Goal: Task Accomplishment & Management: Manage account settings

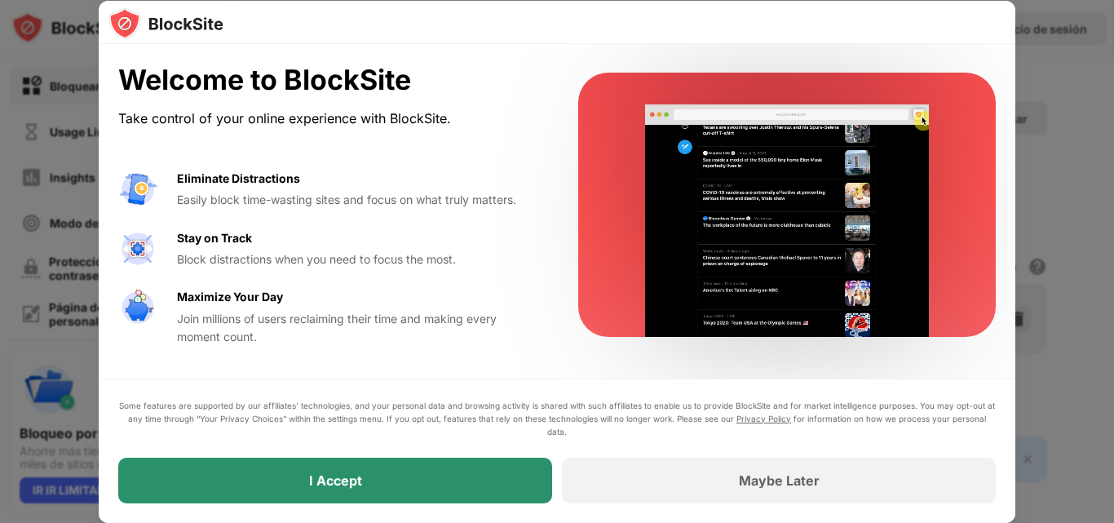
click at [338, 467] on div "I Accept" at bounding box center [335, 480] width 434 height 46
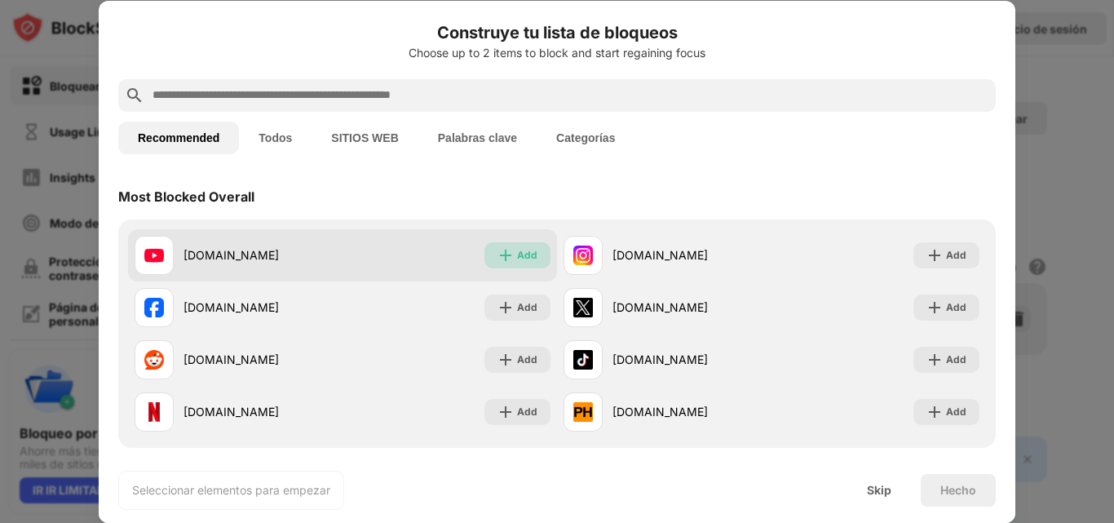
click at [518, 254] on div "Add" at bounding box center [527, 255] width 20 height 16
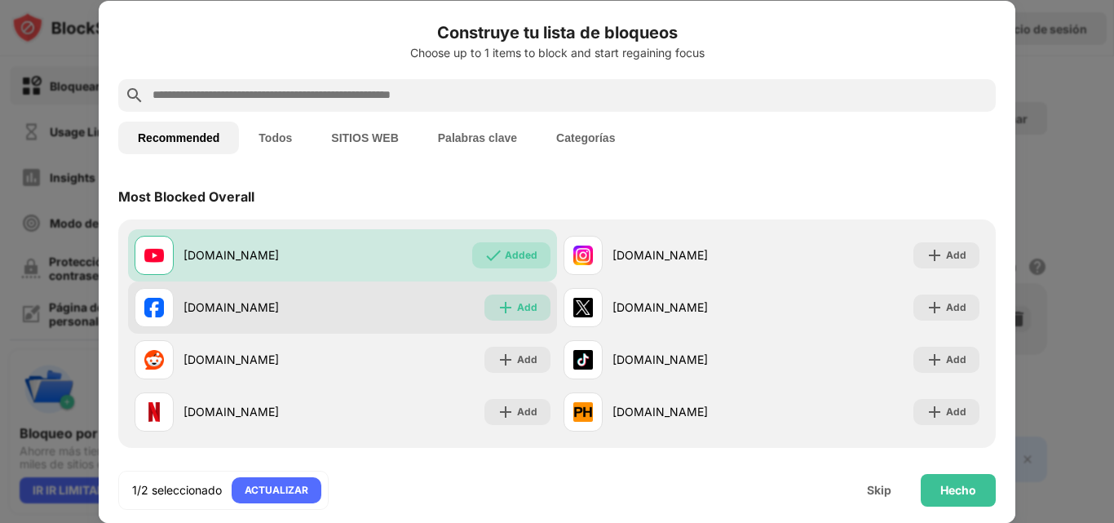
click at [517, 303] on div "Add" at bounding box center [527, 307] width 20 height 16
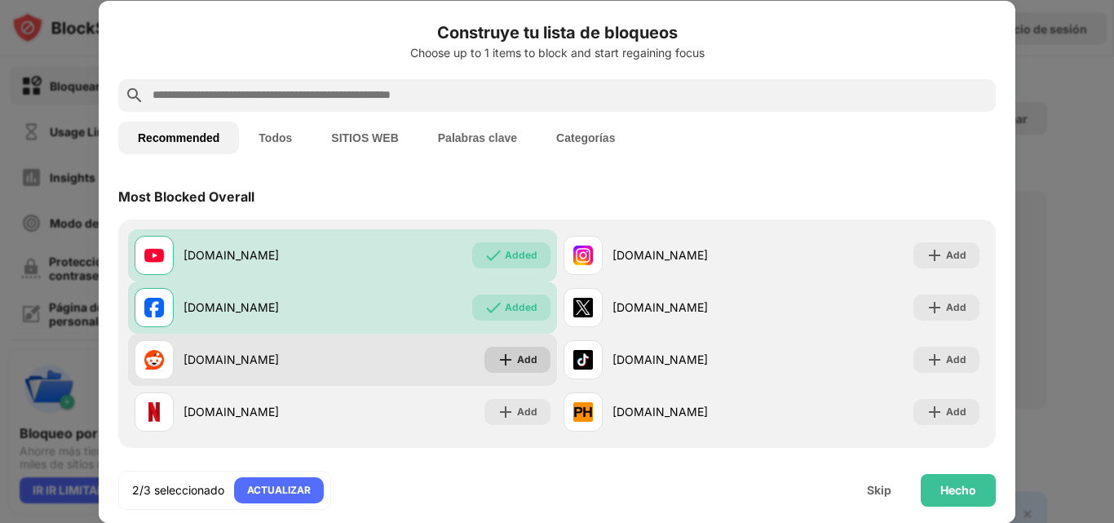
click at [511, 361] on div "Add" at bounding box center [517, 360] width 66 height 26
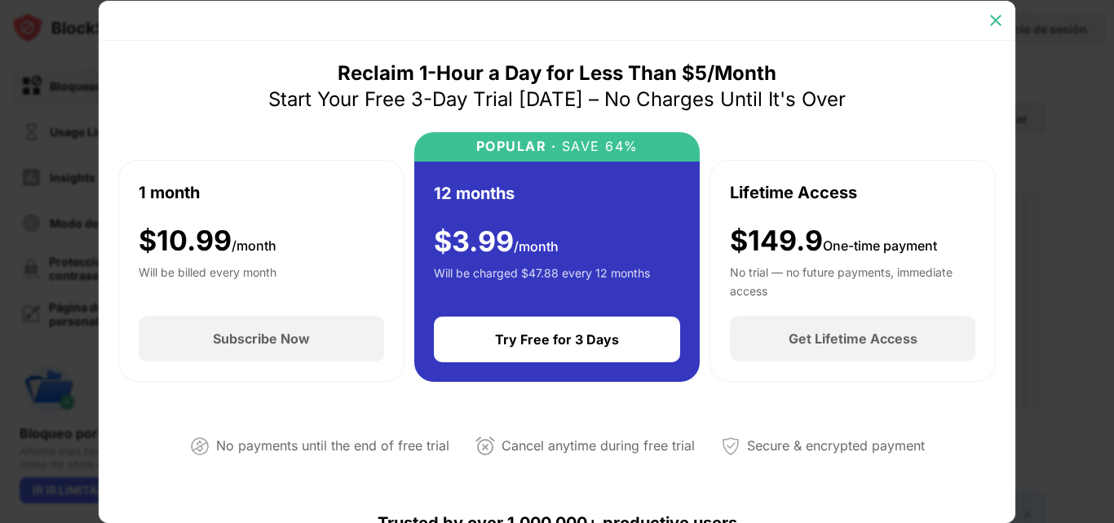
click at [998, 18] on img at bounding box center [996, 20] width 16 height 16
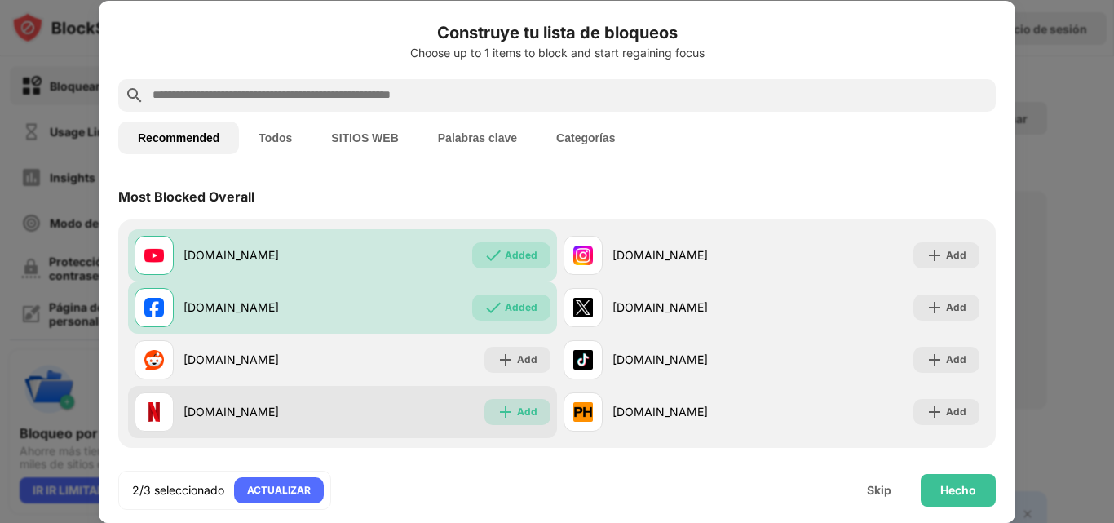
click at [501, 415] on img at bounding box center [505, 412] width 16 height 16
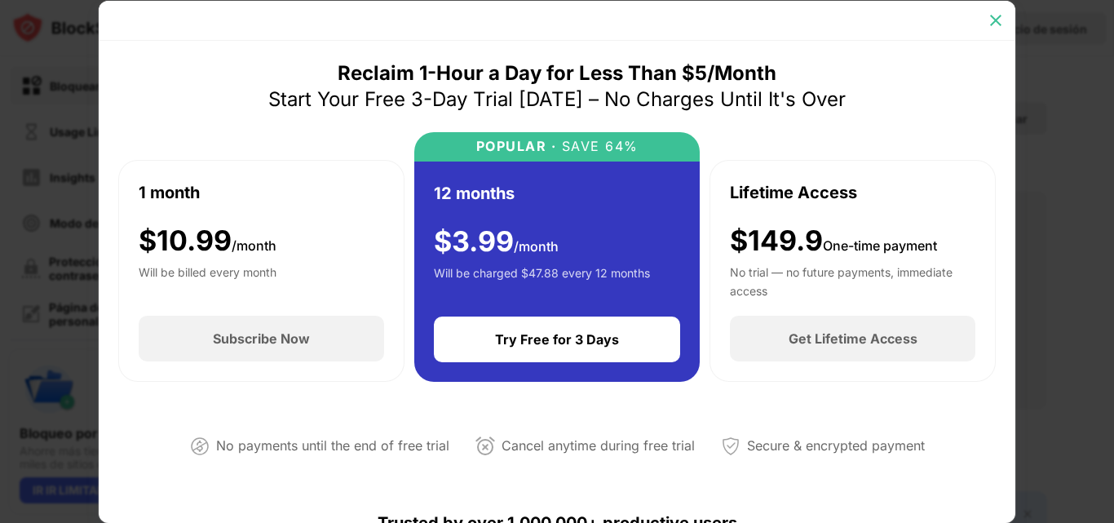
click at [990, 20] on img at bounding box center [996, 20] width 16 height 16
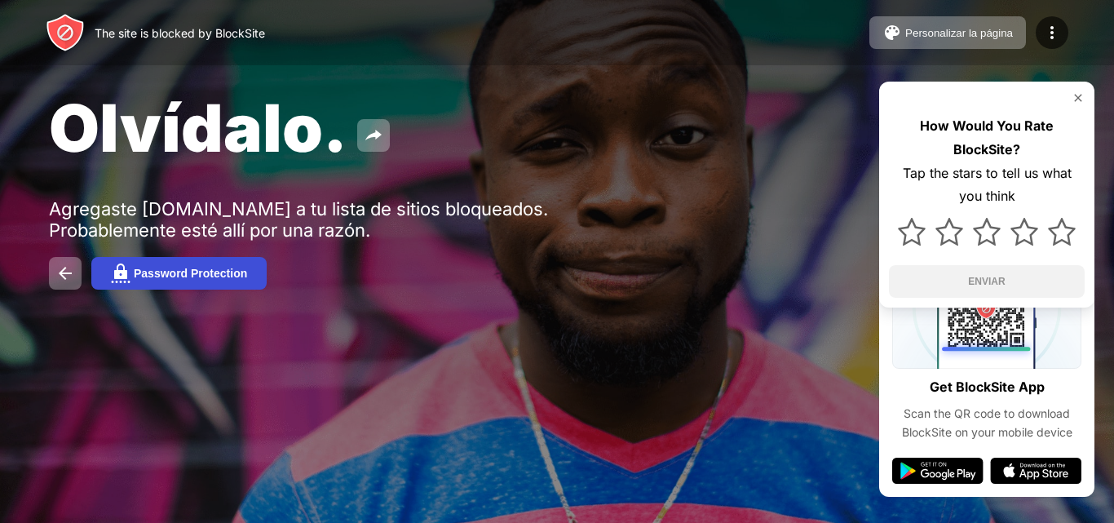
click at [219, 272] on div "Password Protection" at bounding box center [190, 273] width 113 height 13
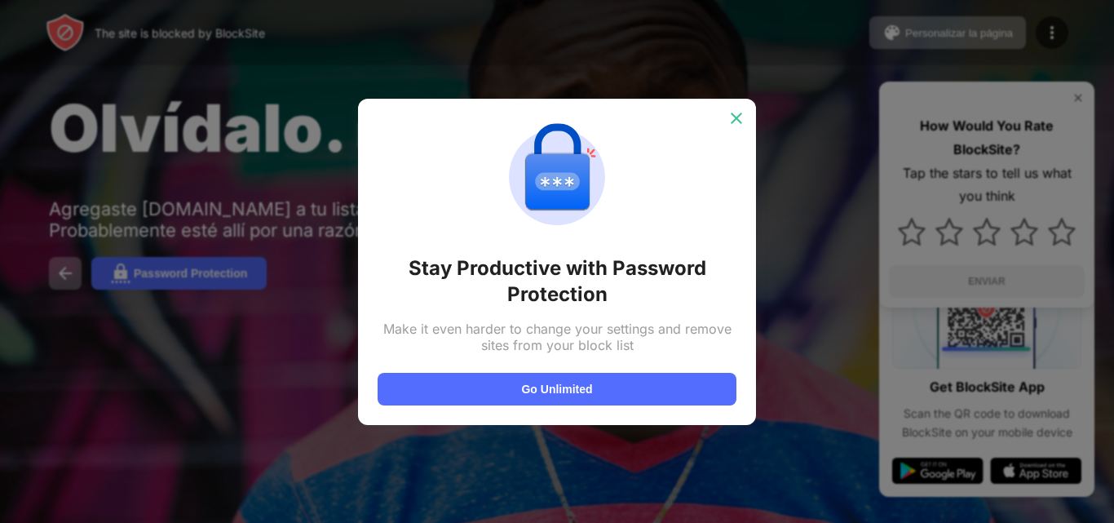
click at [742, 126] on img at bounding box center [736, 118] width 16 height 16
